Goal: Transaction & Acquisition: Purchase product/service

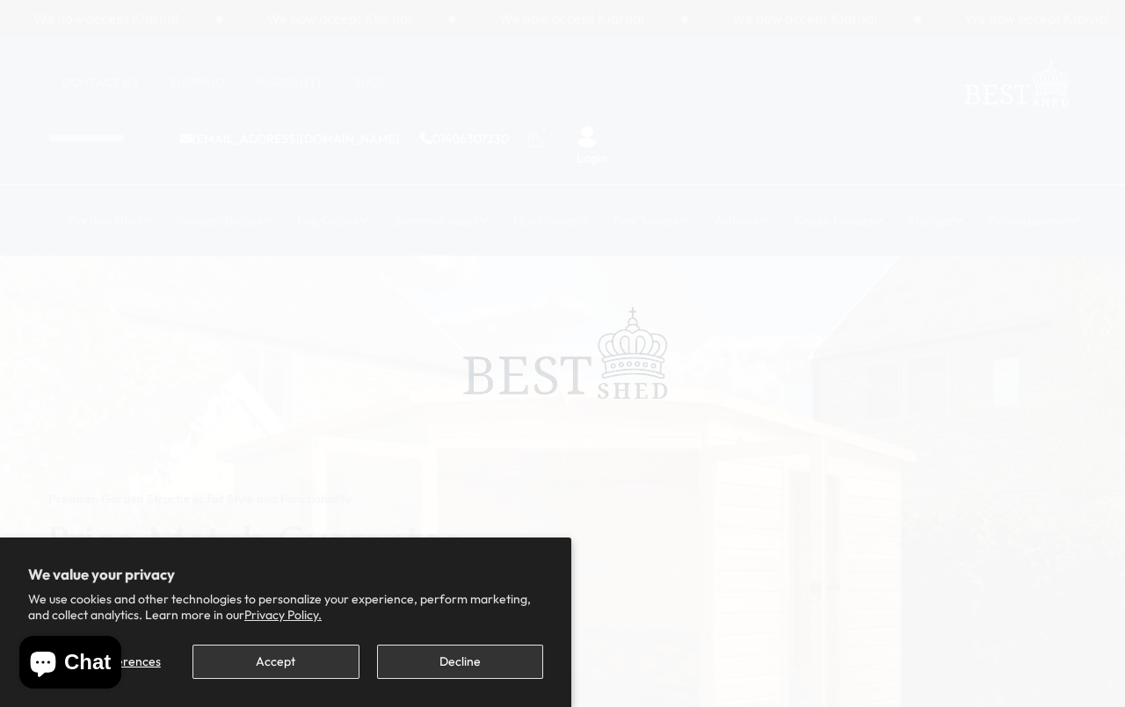
scroll to position [6, 0]
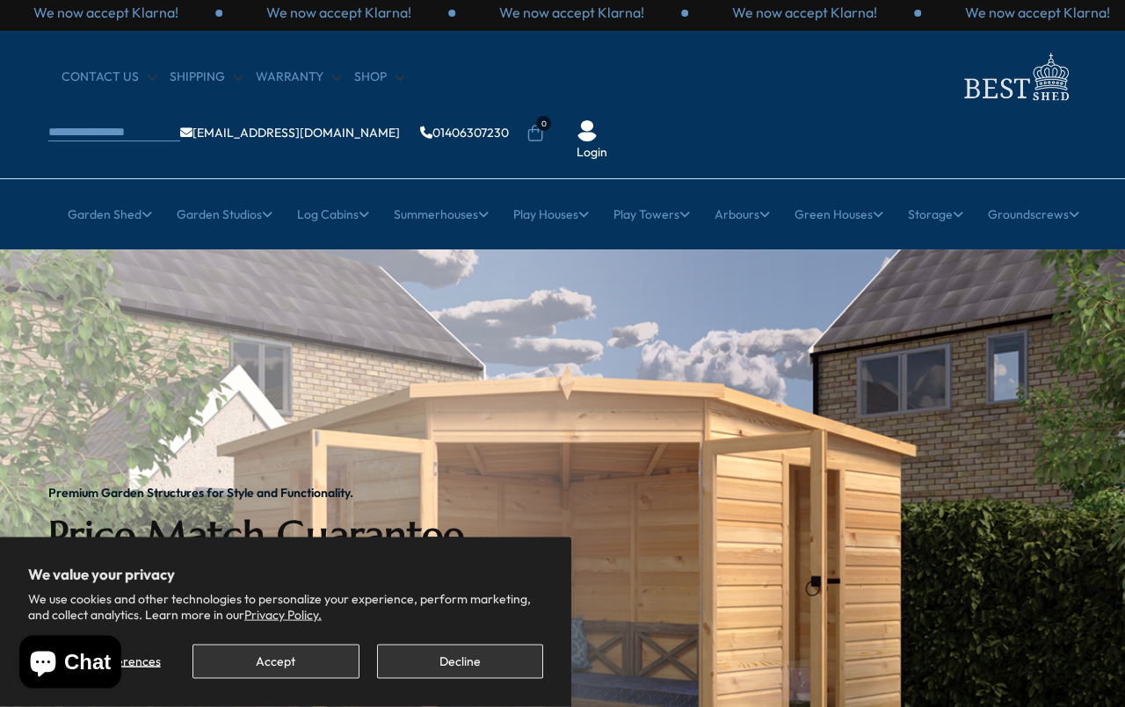
click at [293, 664] on button "Accept" at bounding box center [275, 662] width 166 height 34
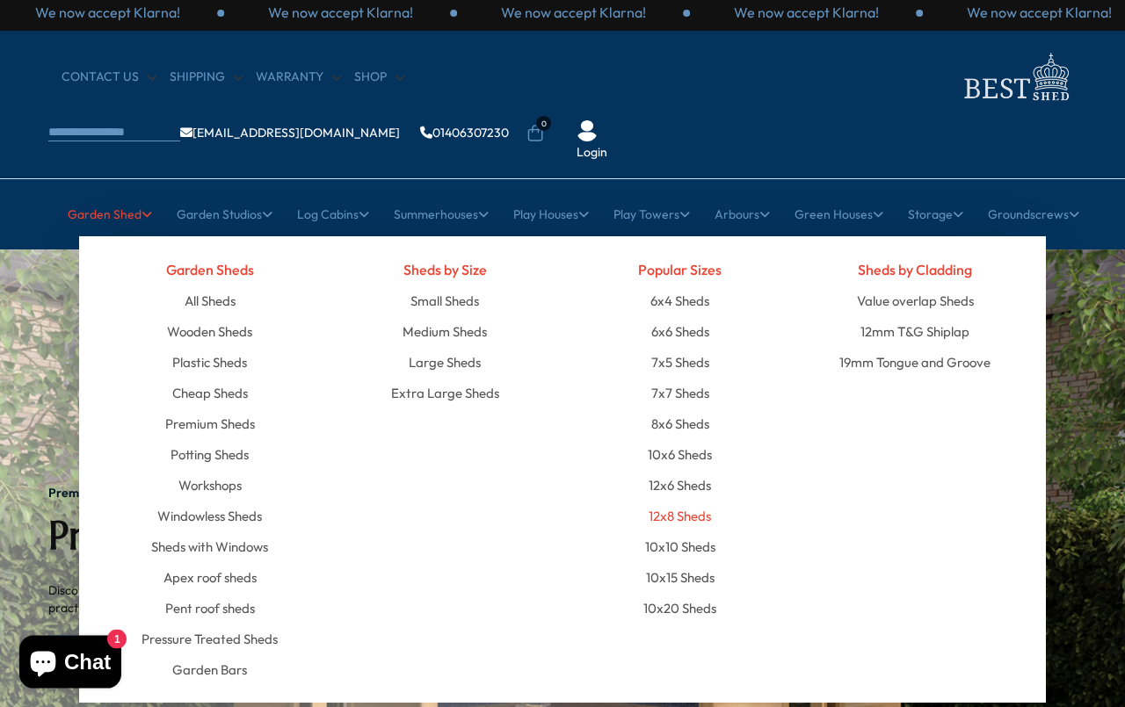
click at [691, 501] on link "12x8 Sheds" at bounding box center [680, 516] width 62 height 31
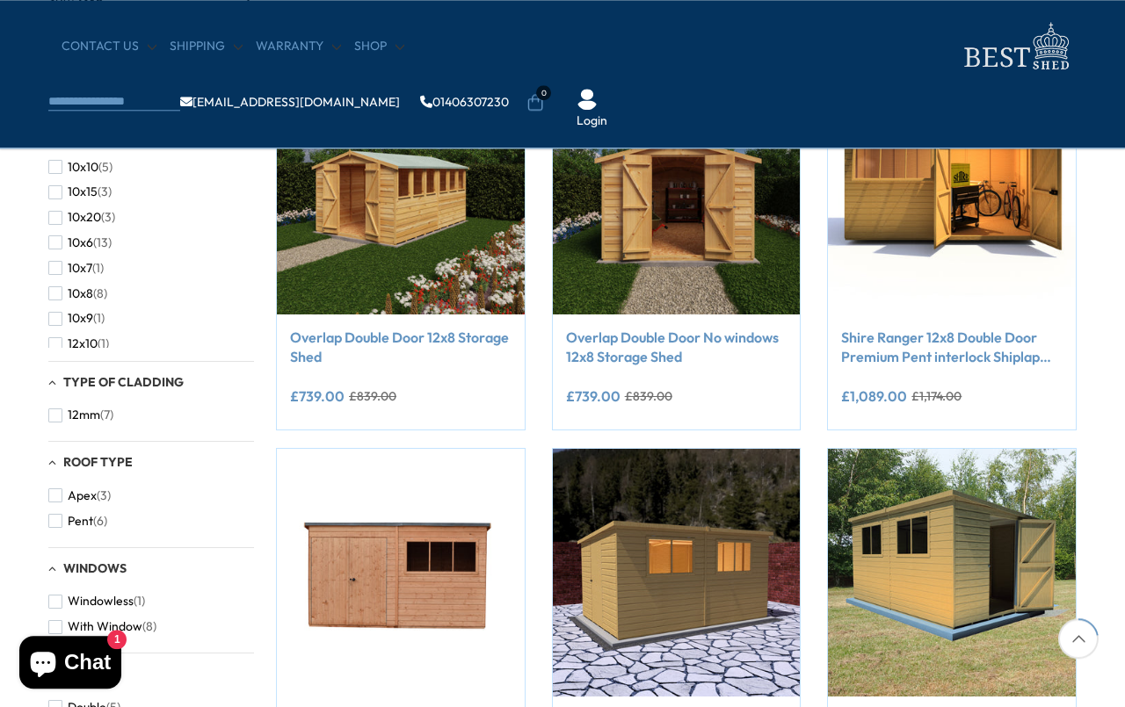
scroll to position [375, 0]
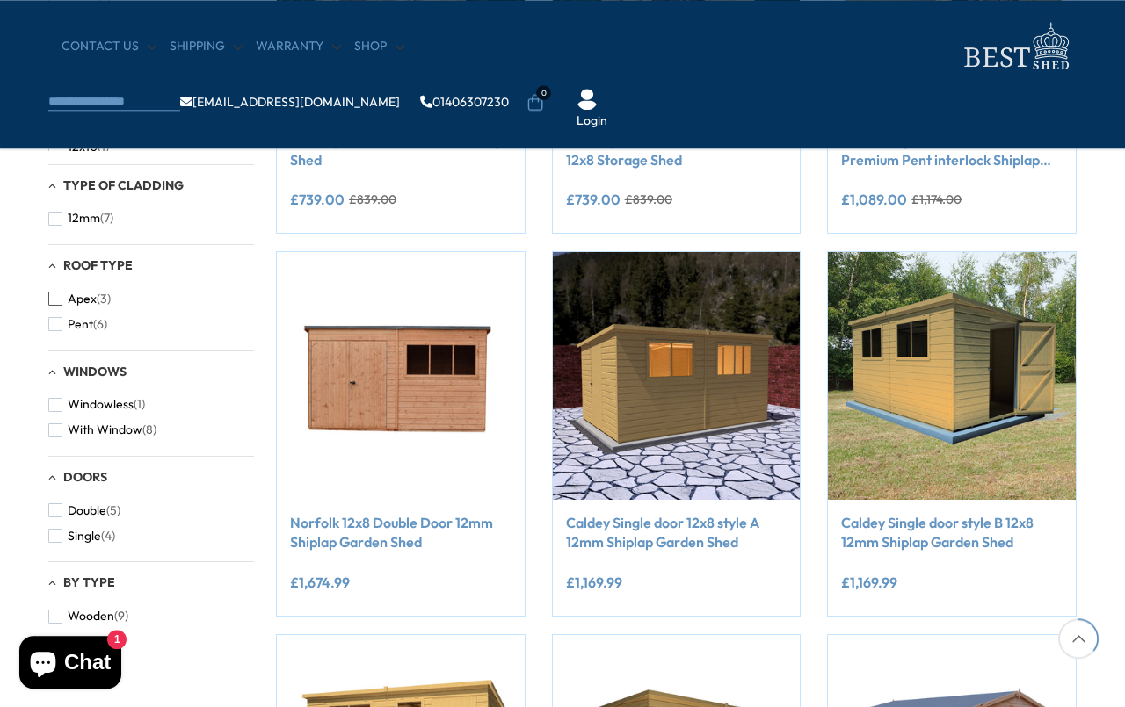
click at [62, 303] on button "Apex (3)" at bounding box center [79, 298] width 62 height 25
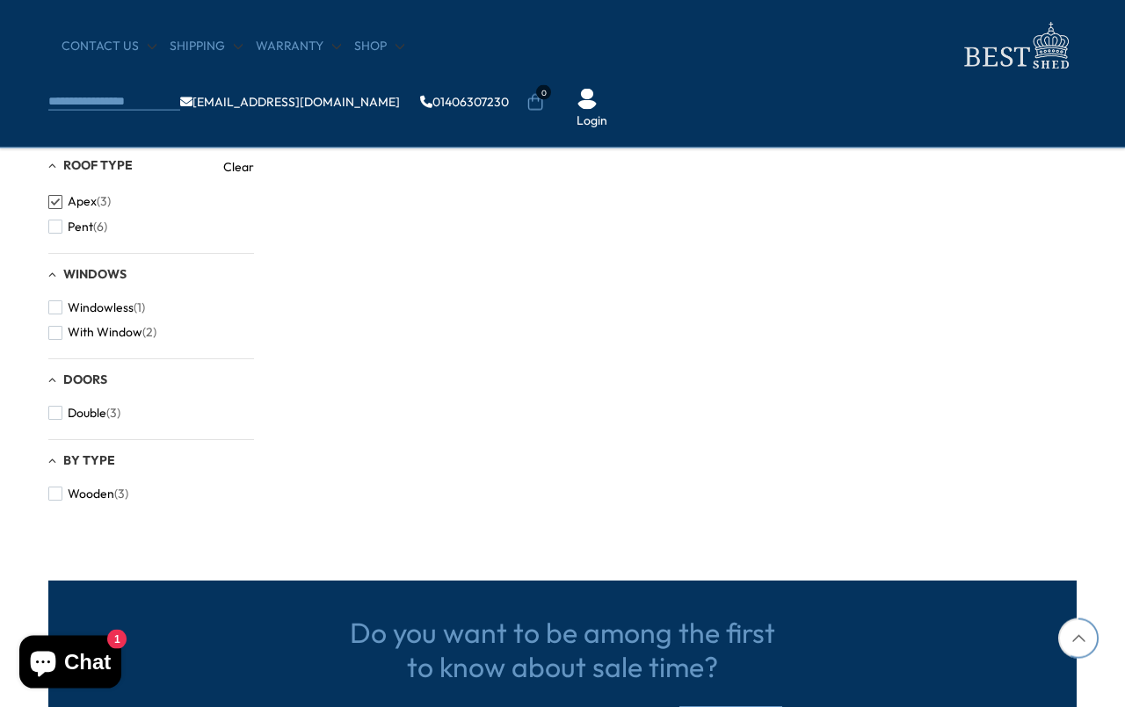
scroll to position [695, 0]
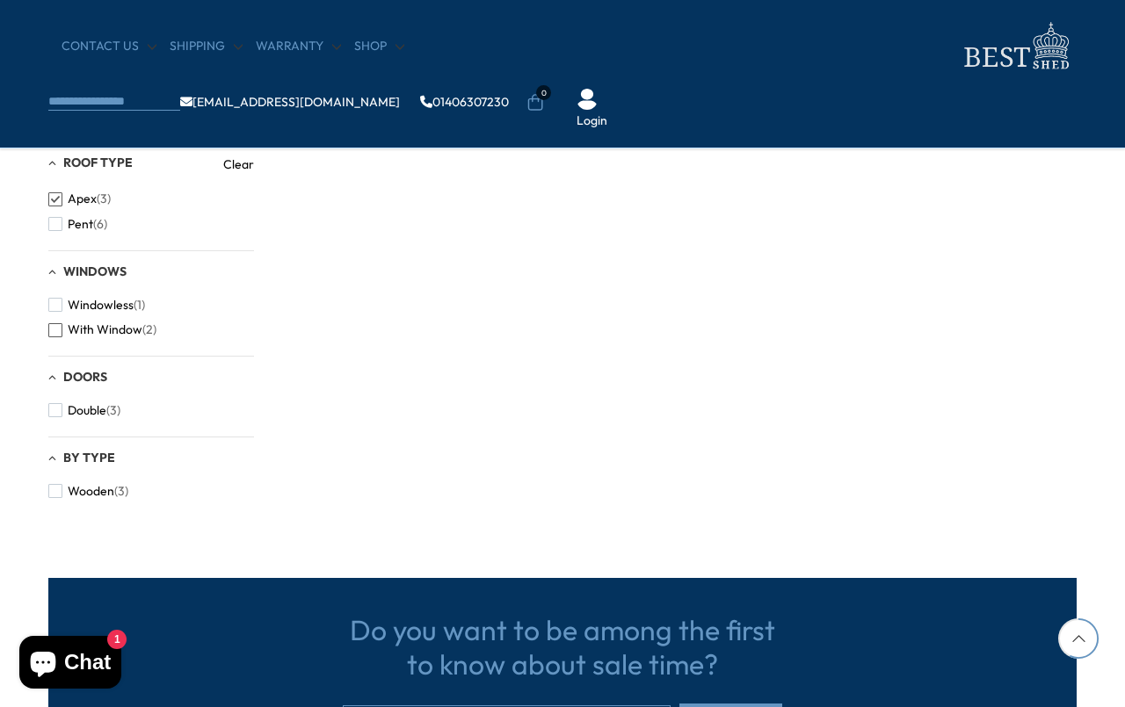
click at [60, 337] on span "button" at bounding box center [55, 330] width 14 height 14
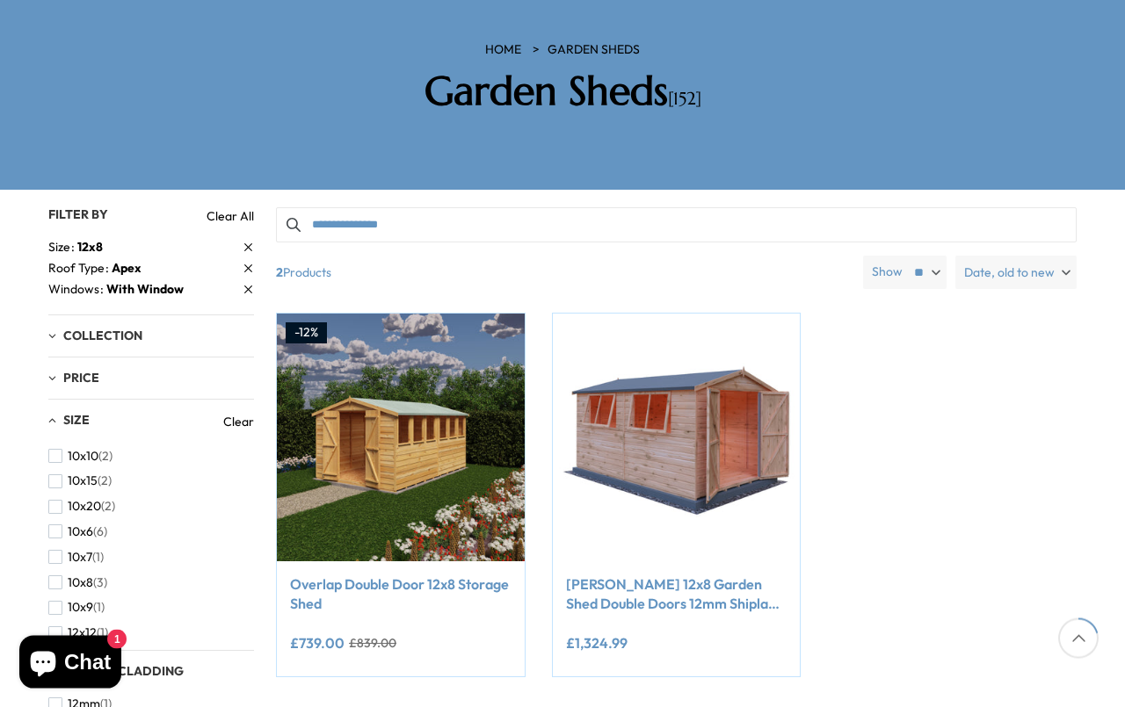
scroll to position [276, 0]
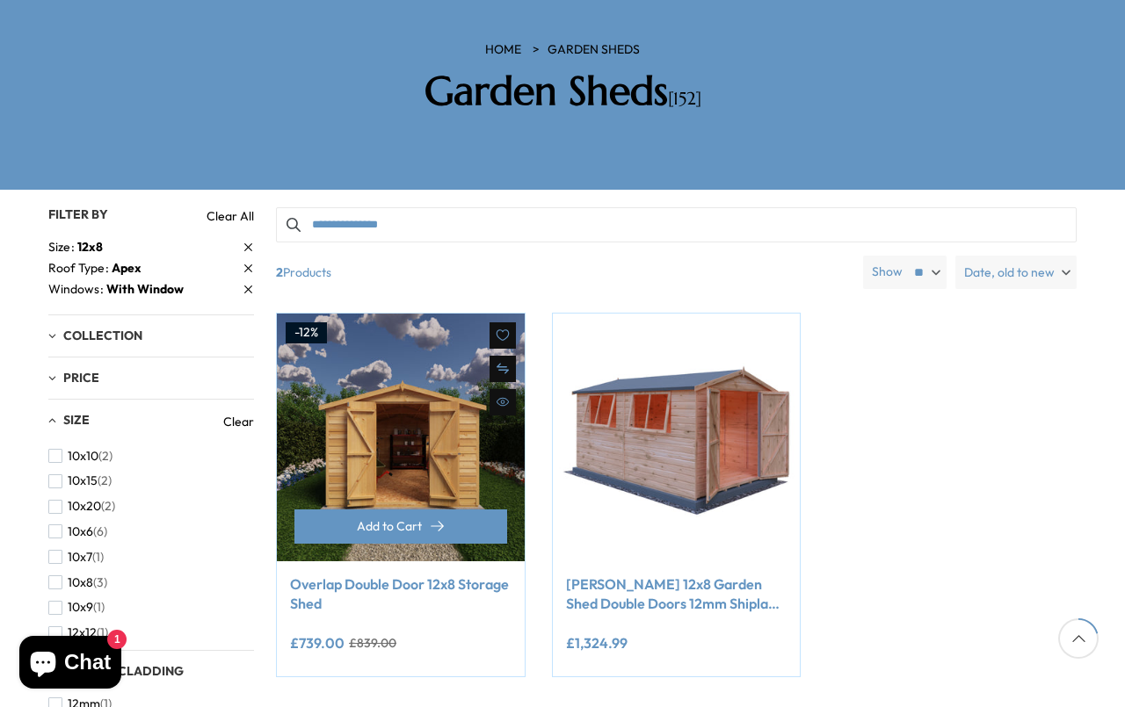
click at [469, 387] on img at bounding box center [401, 438] width 248 height 248
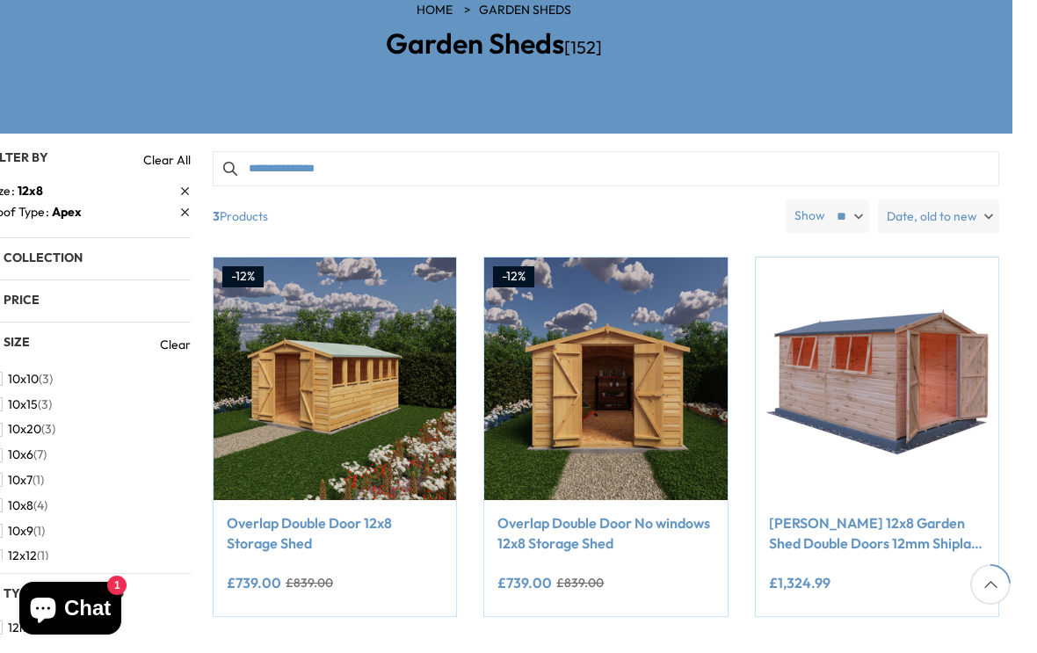
scroll to position [769, 25]
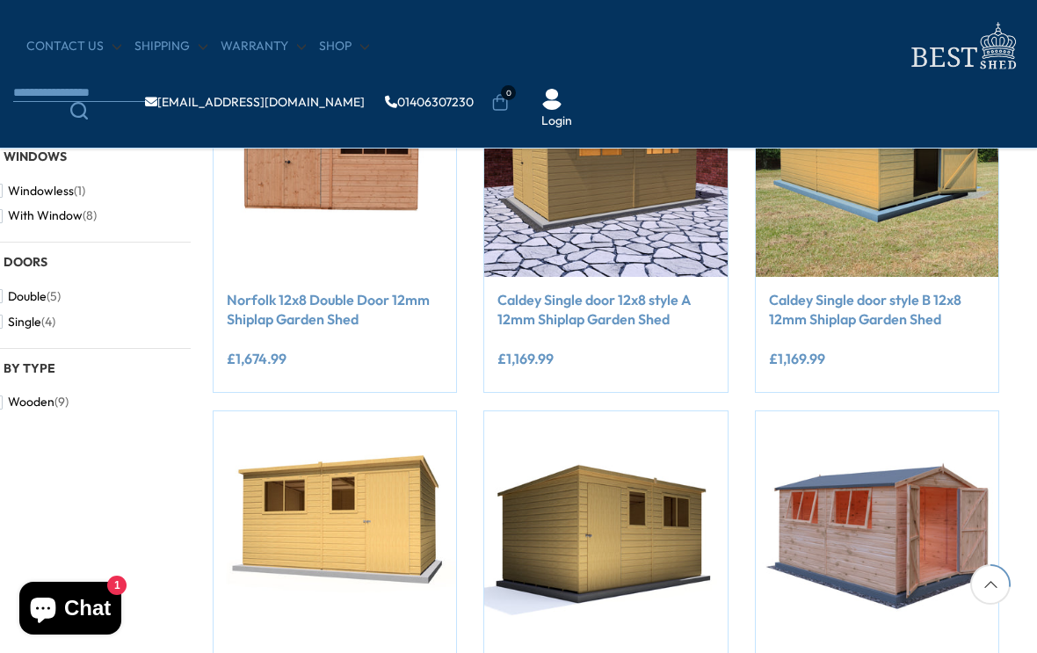
scroll to position [431, 25]
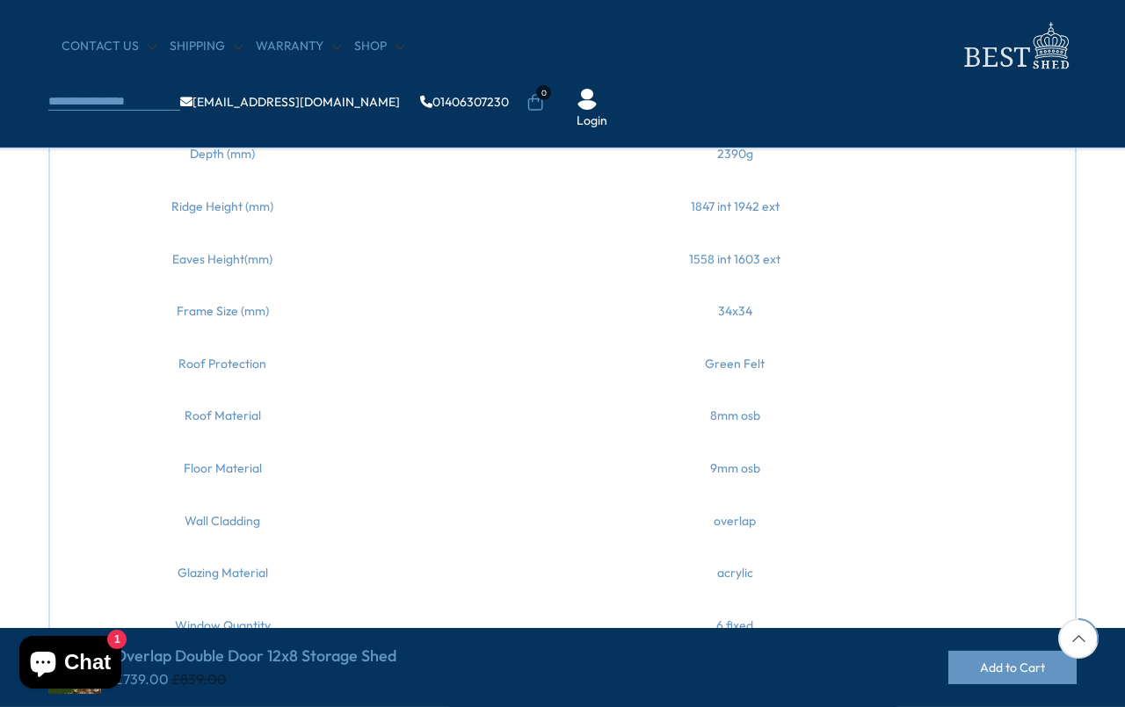
scroll to position [1081, 0]
